Goal: Task Accomplishment & Management: Complete application form

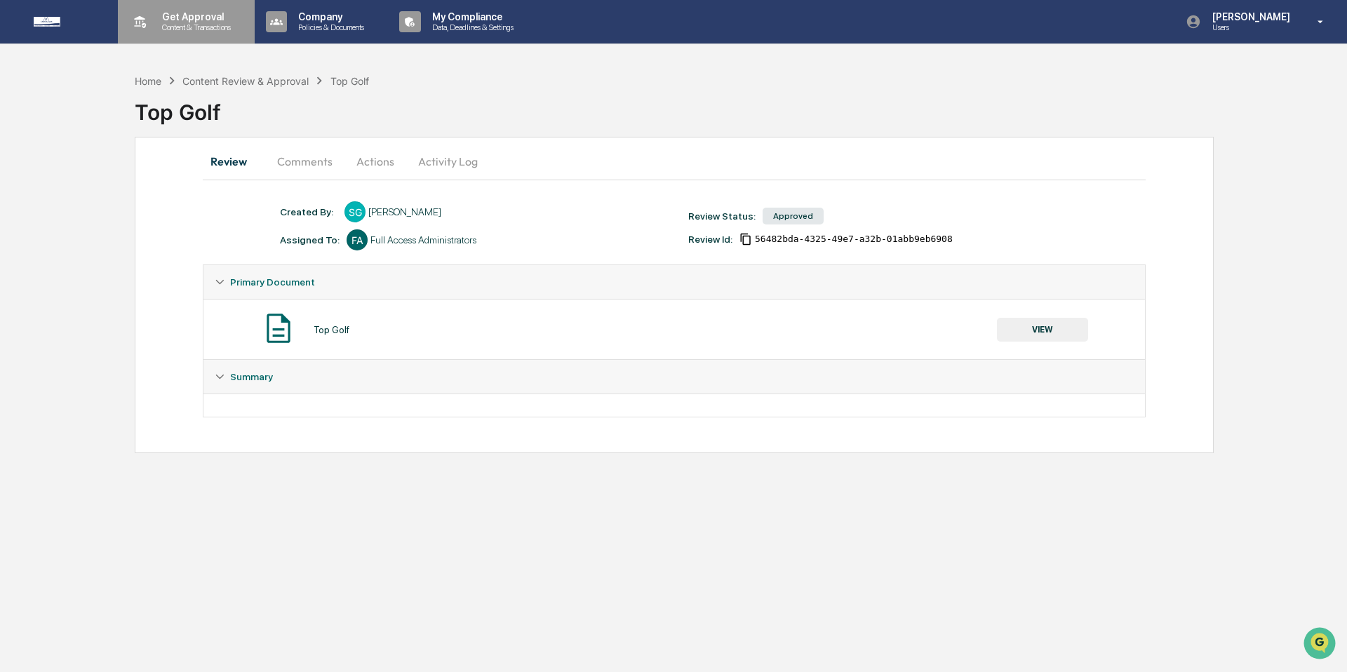
click at [215, 17] on p "Get Approval" at bounding box center [194, 16] width 87 height 11
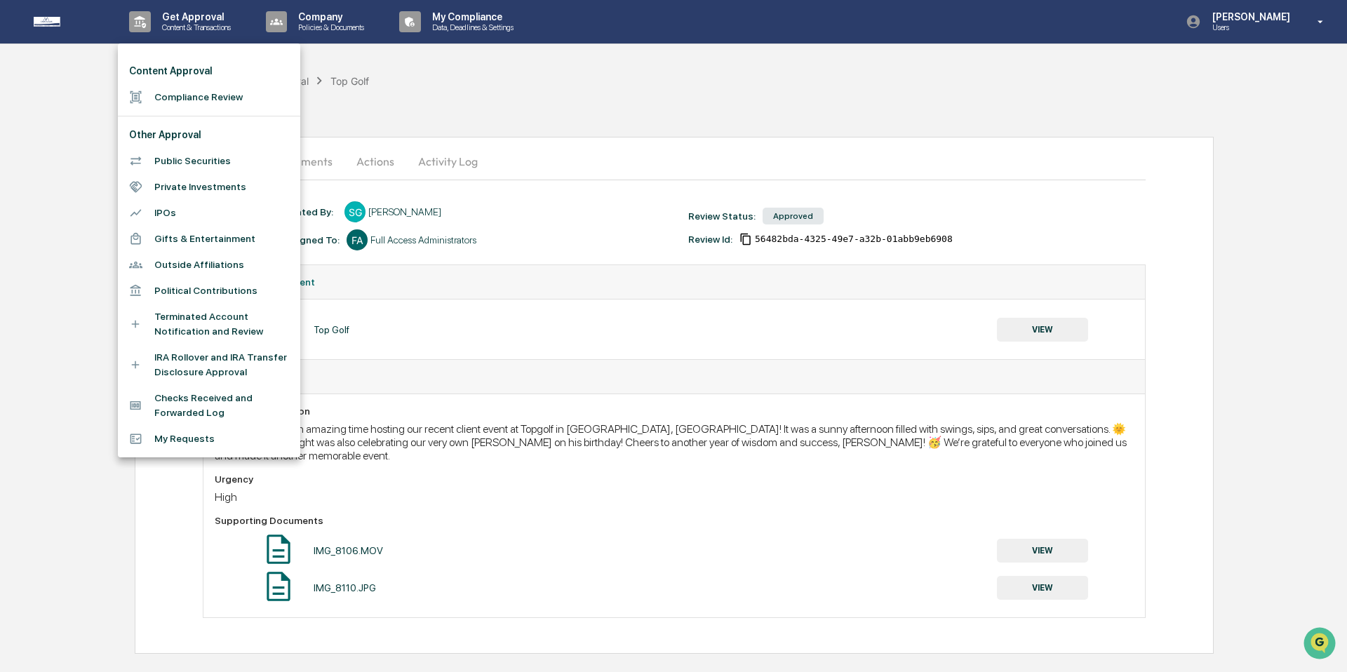
click at [183, 87] on li "Compliance Review" at bounding box center [209, 97] width 182 height 26
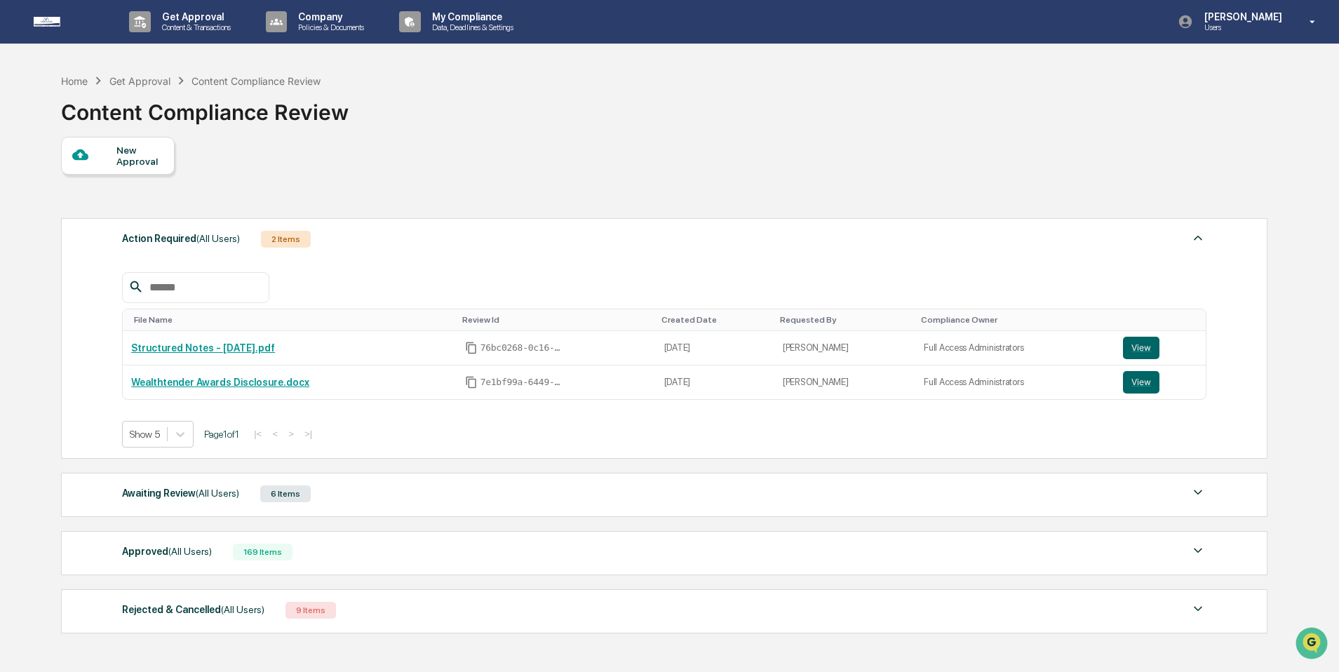
click at [145, 156] on div "New Approval" at bounding box center [139, 155] width 47 height 22
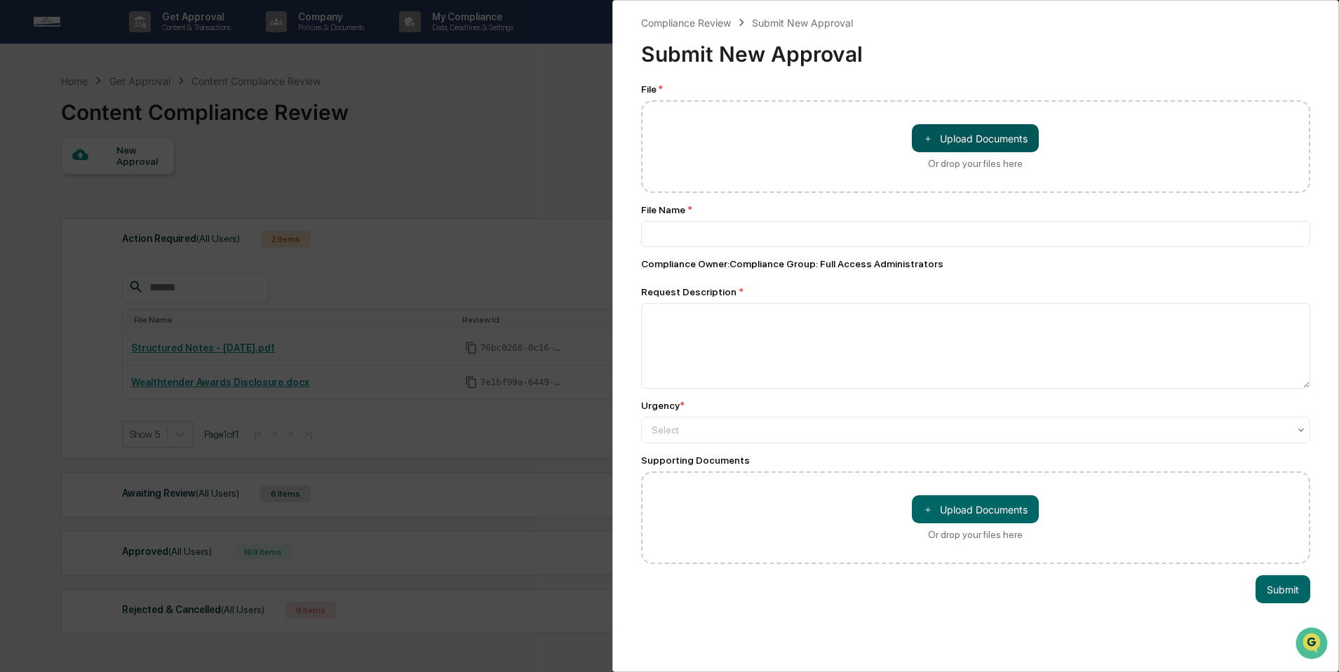
click at [936, 143] on button "＋ Upload Documents" at bounding box center [975, 138] width 127 height 28
type input "**********"
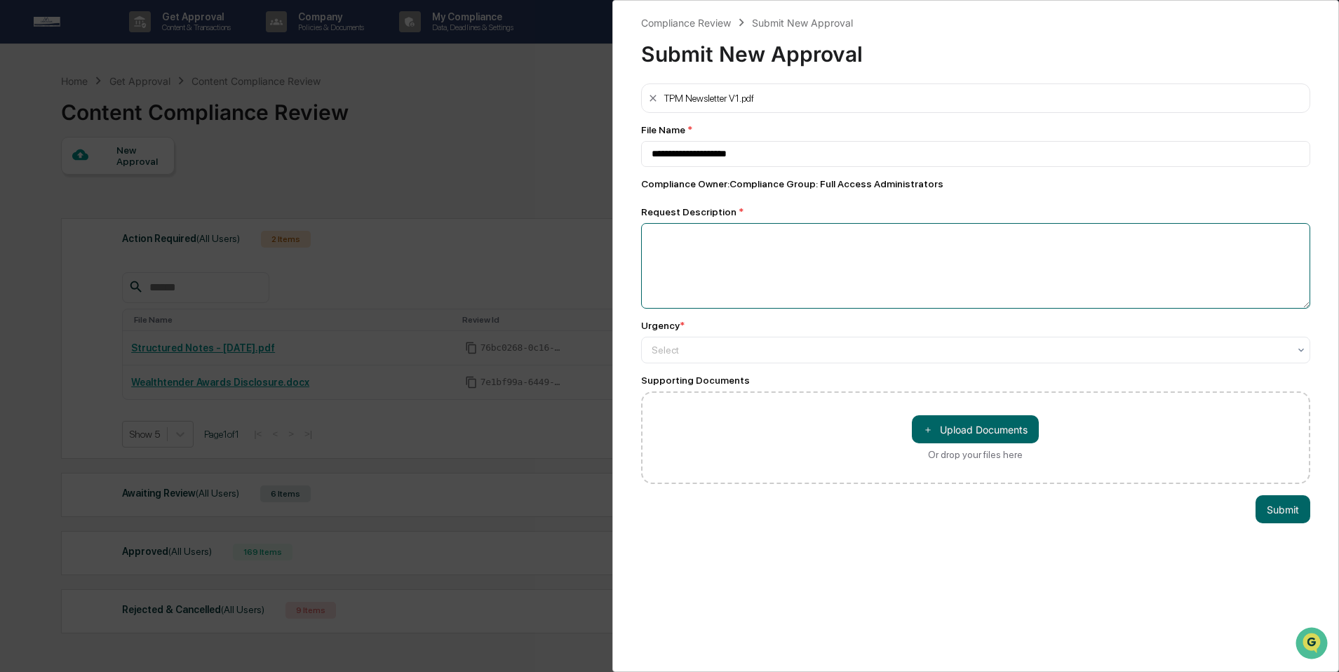
click at [809, 239] on textarea at bounding box center [976, 266] width 670 height 86
type textarea "**********"
click at [739, 353] on div at bounding box center [971, 350] width 638 height 14
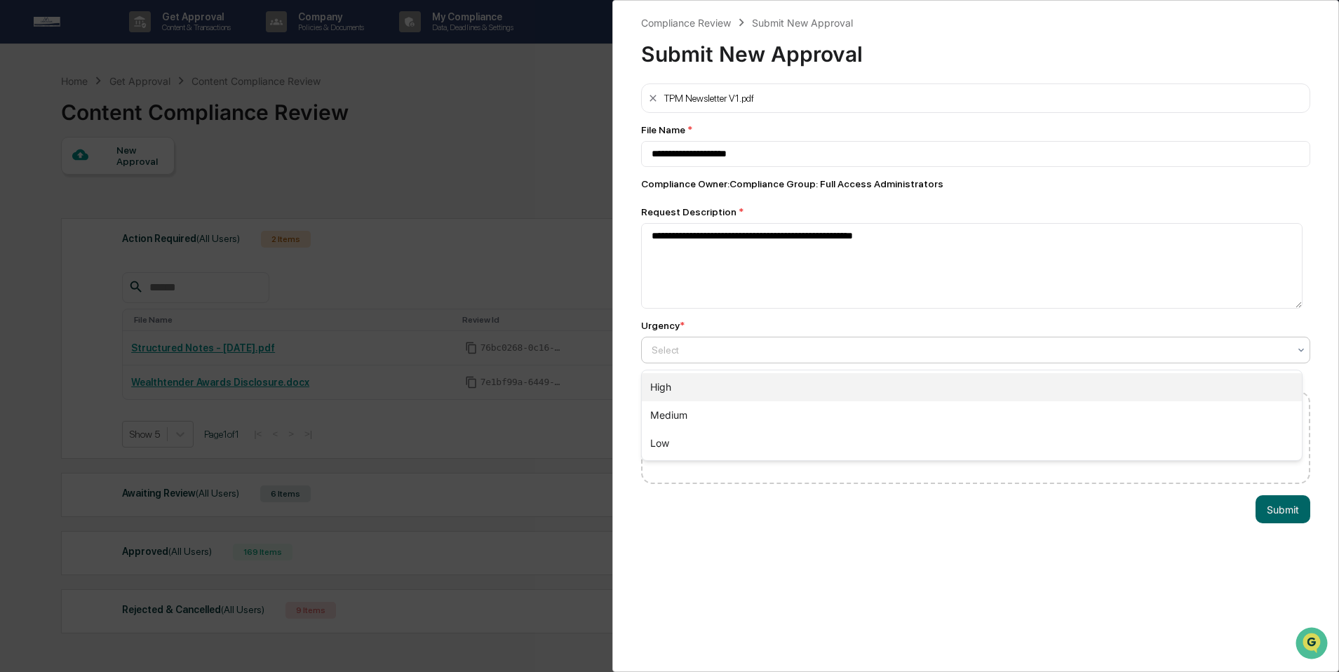
click at [734, 391] on div "High" at bounding box center [972, 387] width 661 height 28
click at [741, 355] on div at bounding box center [971, 350] width 638 height 14
click at [739, 414] on div "Medium" at bounding box center [972, 415] width 661 height 28
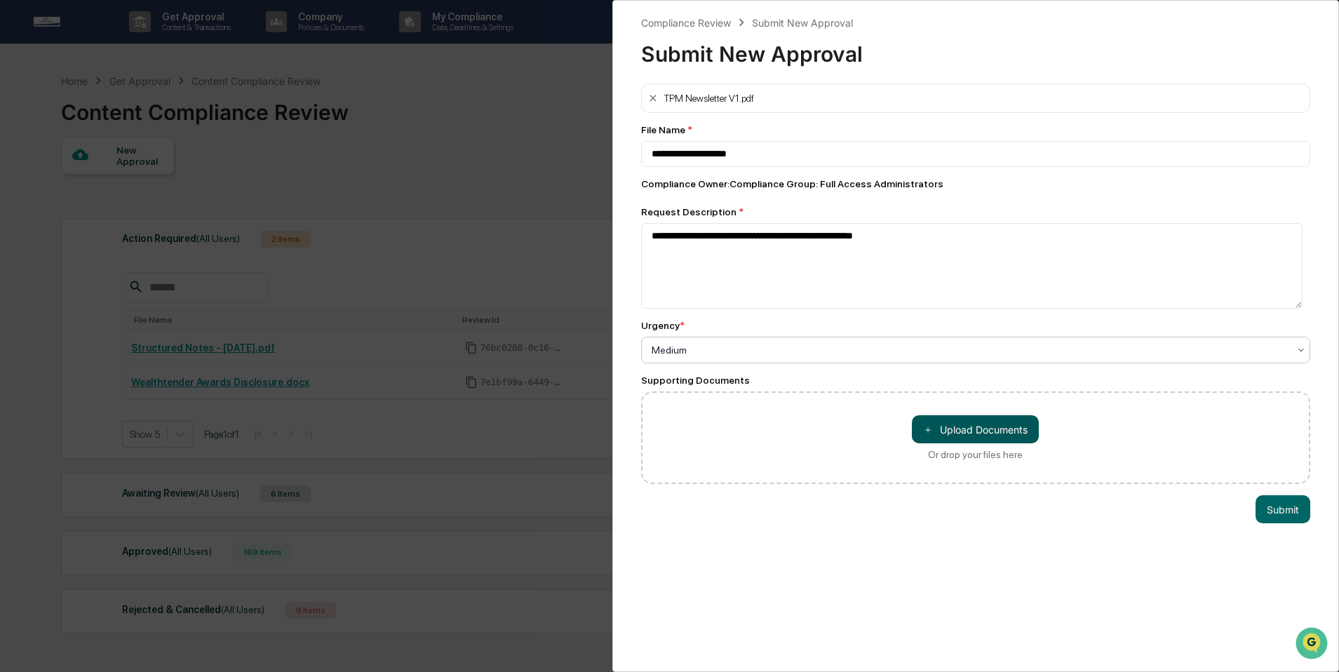
click at [978, 431] on button "＋ Upload Documents" at bounding box center [975, 429] width 127 height 28
click at [1269, 519] on button "Submit" at bounding box center [1282, 509] width 55 height 28
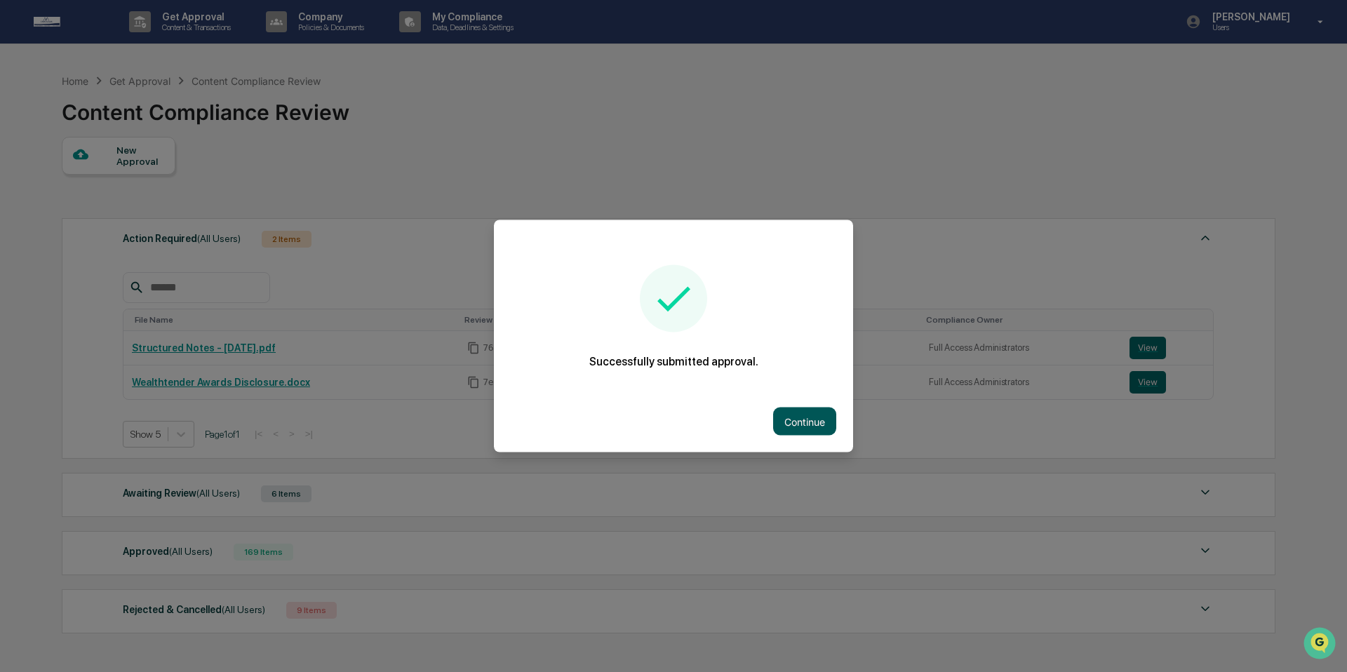
click at [806, 420] on button "Continue" at bounding box center [804, 421] width 63 height 28
